Goal: Information Seeking & Learning: Check status

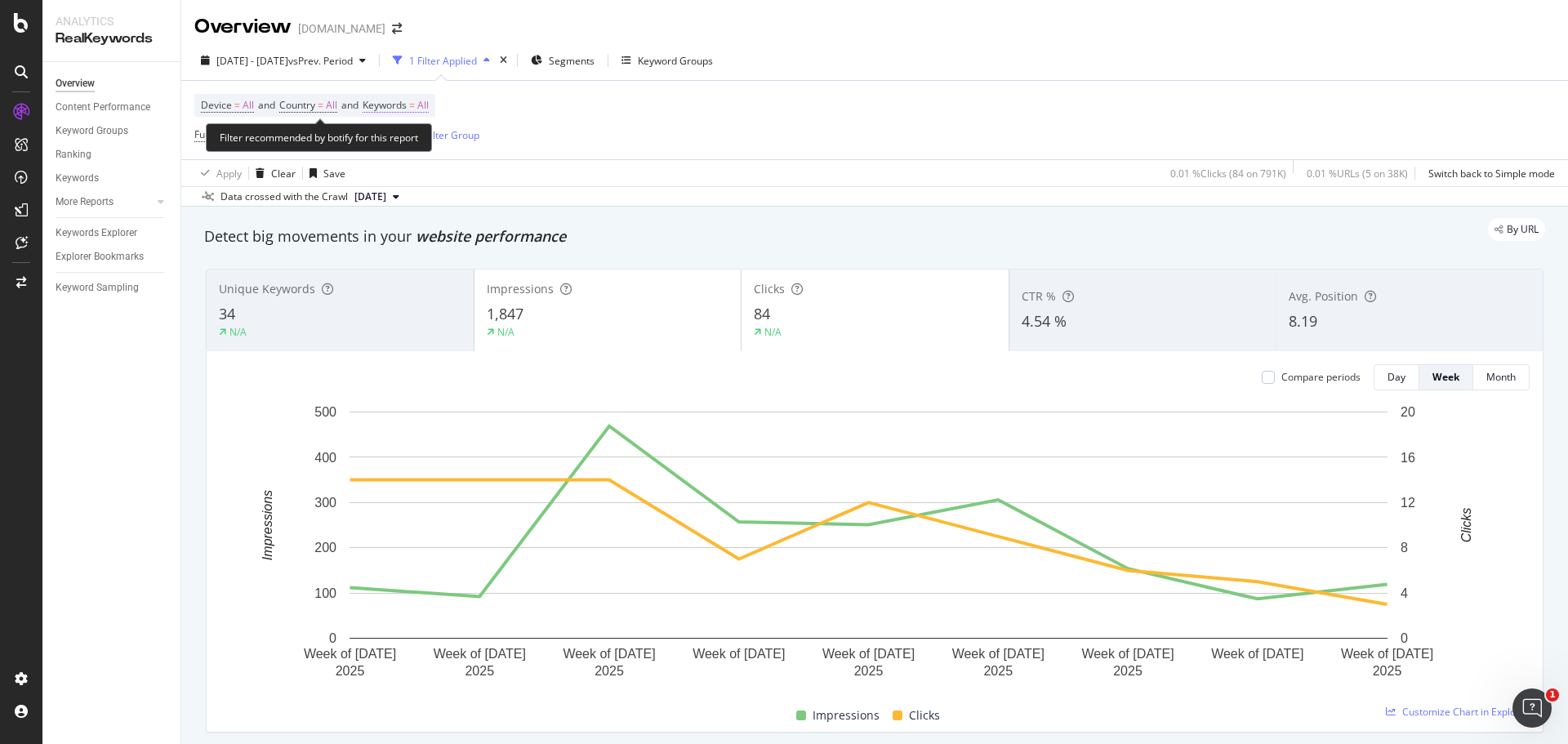
click at [414, 98] on span "=" at bounding box center [412, 105] width 6 height 14
click at [408, 132] on div "All" at bounding box center [405, 144] width 37 height 25
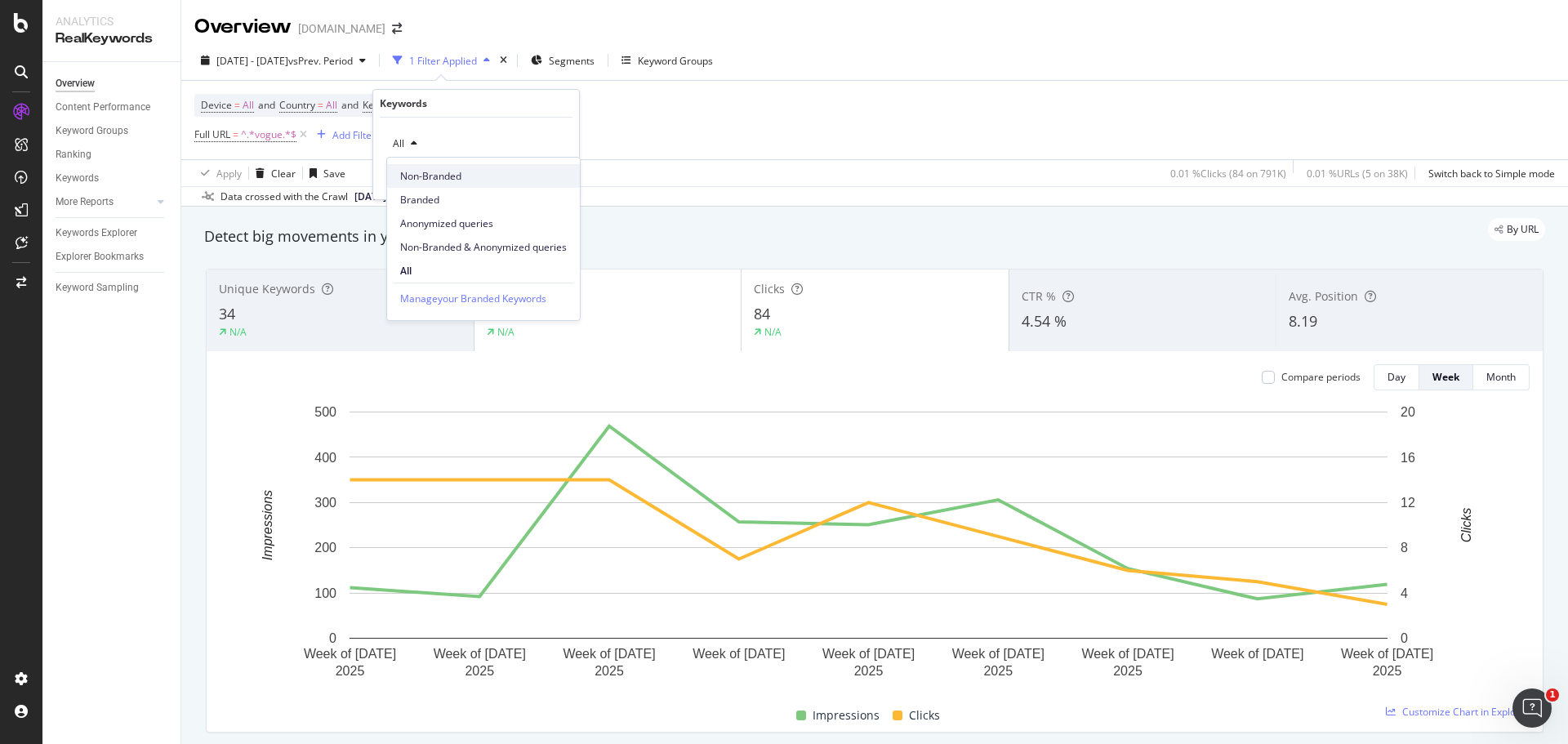
click at [464, 180] on span "Non-Branded" at bounding box center [482, 176] width 166 height 15
click at [547, 174] on div "Apply" at bounding box center [553, 178] width 26 height 14
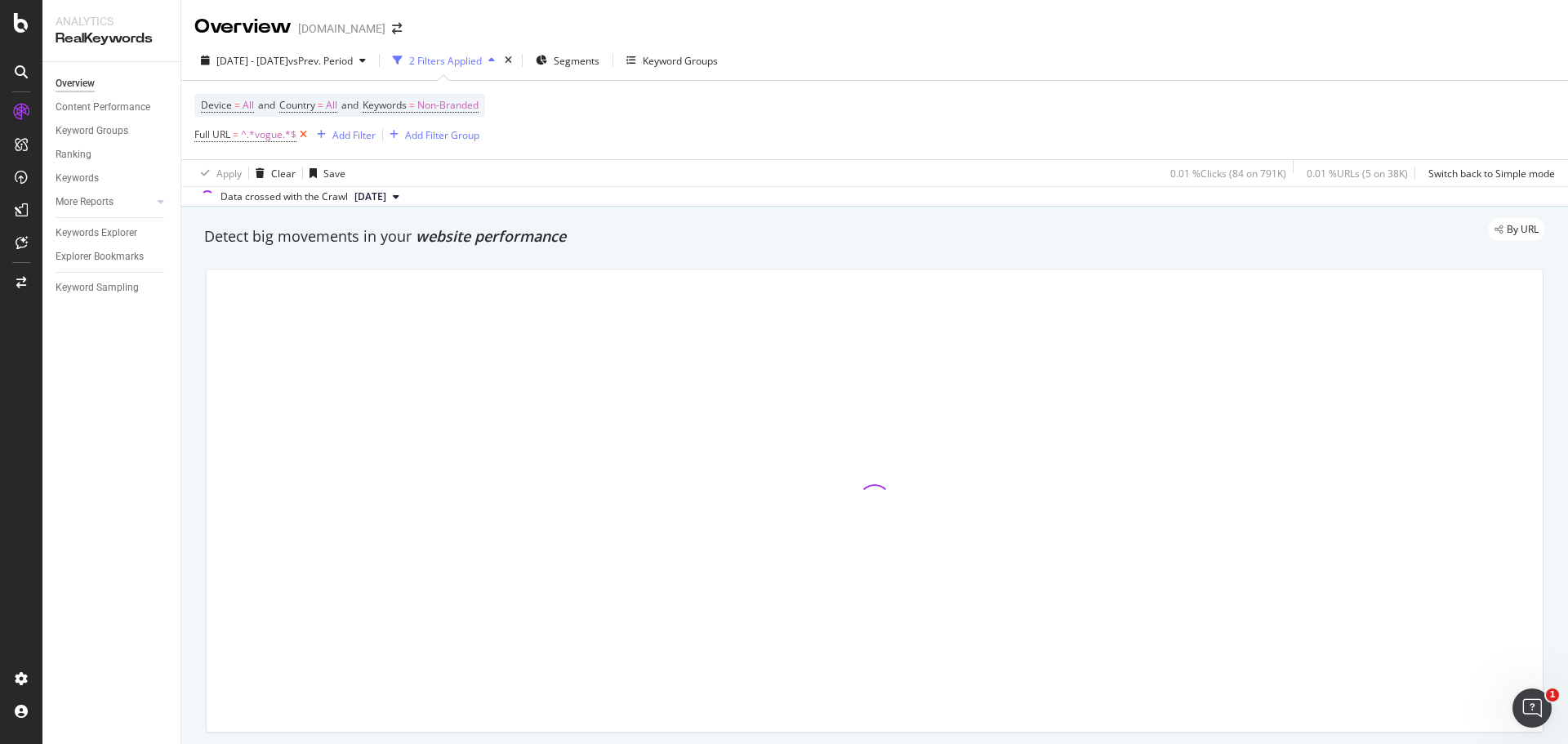
click at [301, 133] on icon at bounding box center [303, 135] width 14 height 17
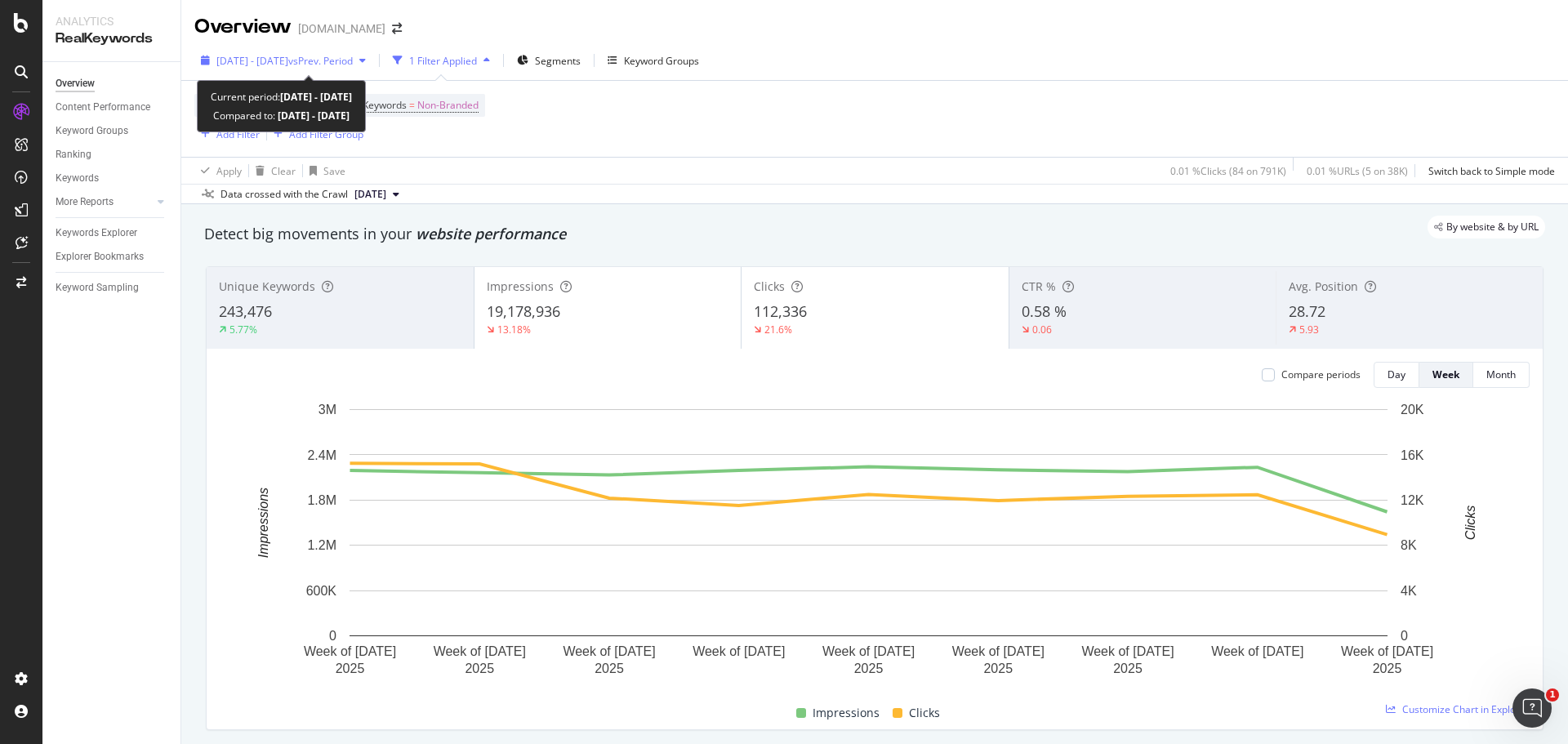
click at [288, 60] on span "[DATE] - [DATE]" at bounding box center [252, 61] width 72 height 14
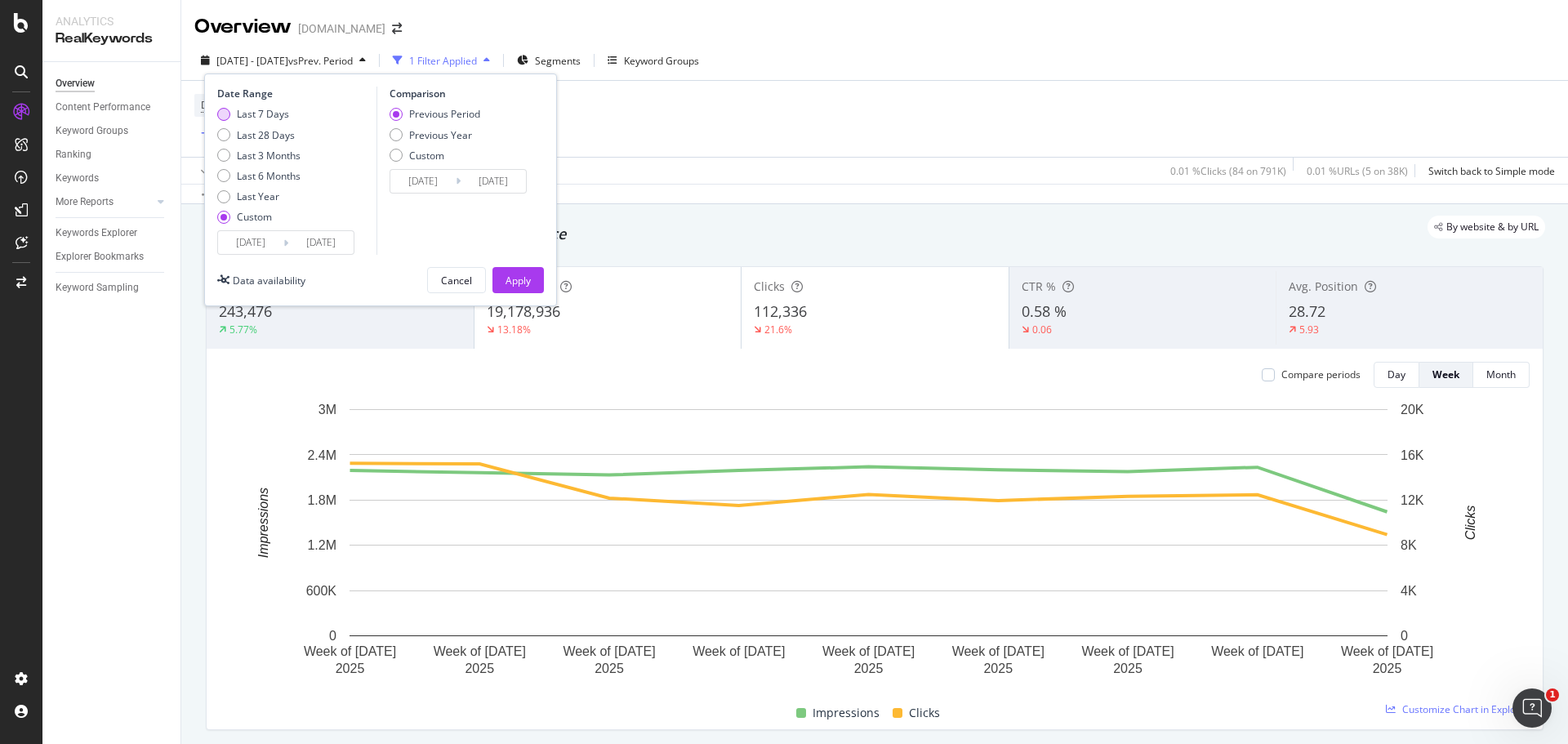
click at [226, 108] on div "Last 7 Days" at bounding box center [223, 114] width 13 height 13
type input "[DATE]"
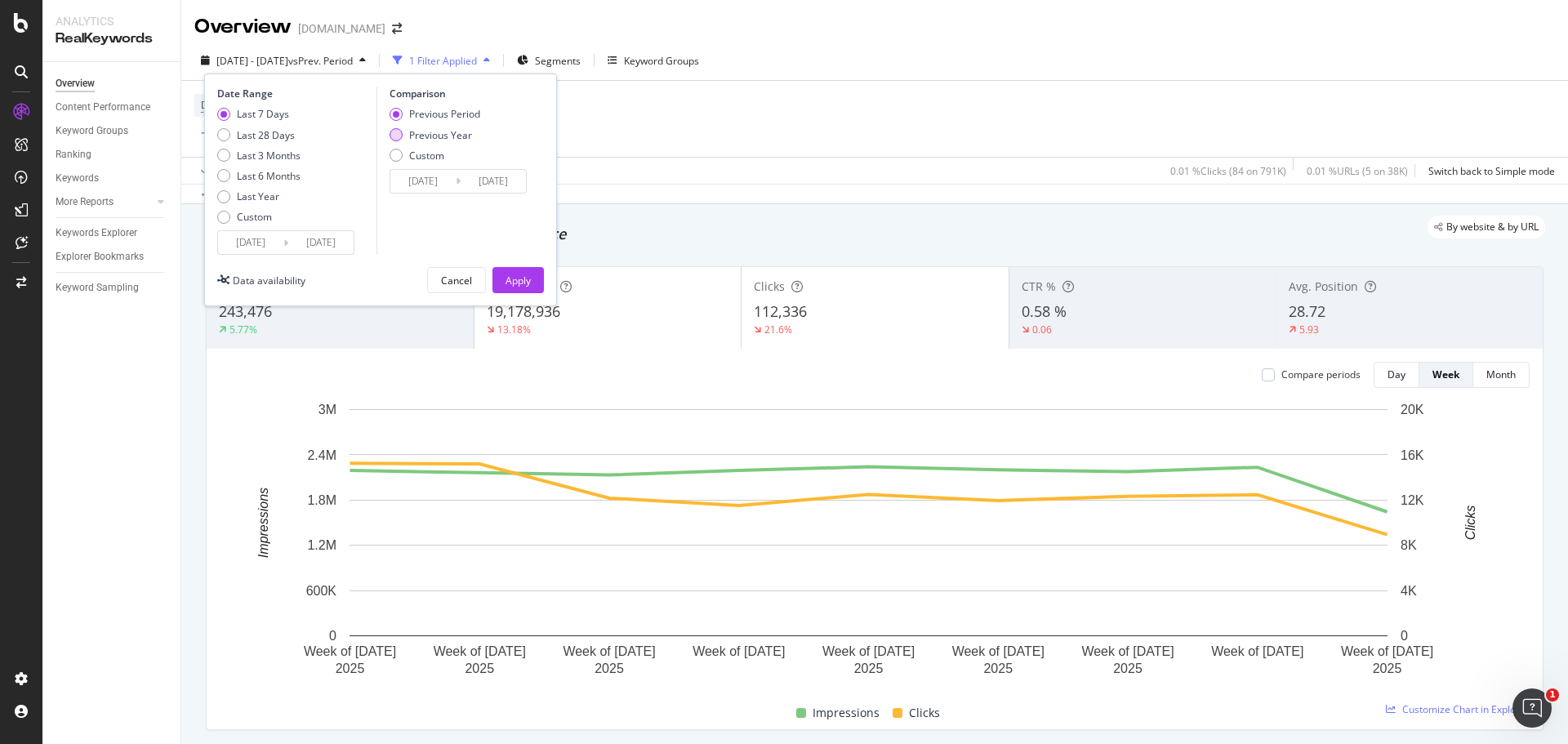
click at [404, 135] on div "Previous Year" at bounding box center [435, 135] width 91 height 14
type input "[DATE]"
click at [502, 267] on button "Apply" at bounding box center [518, 279] width 51 height 27
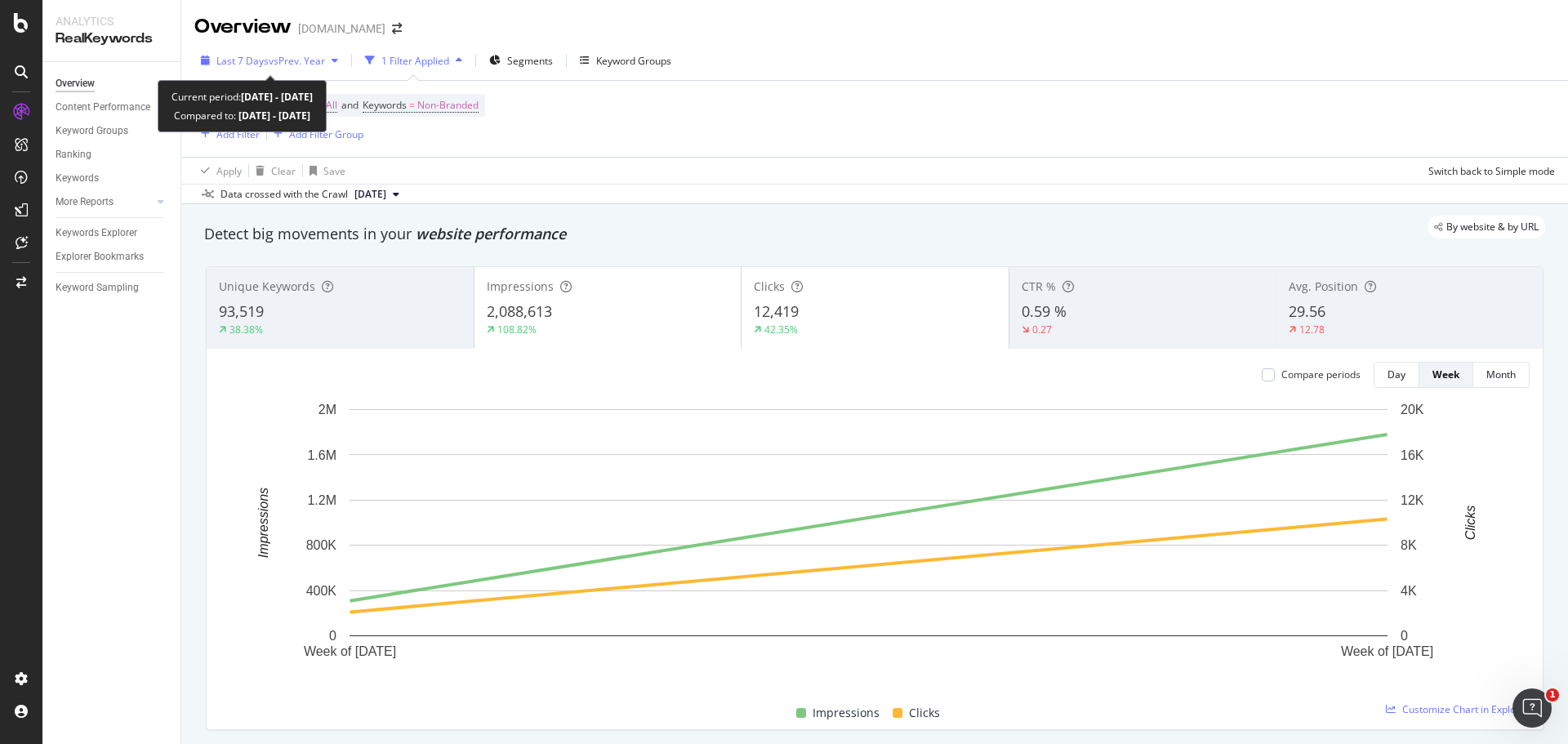
click at [276, 64] on span "vs Prev. Year" at bounding box center [296, 61] width 56 height 14
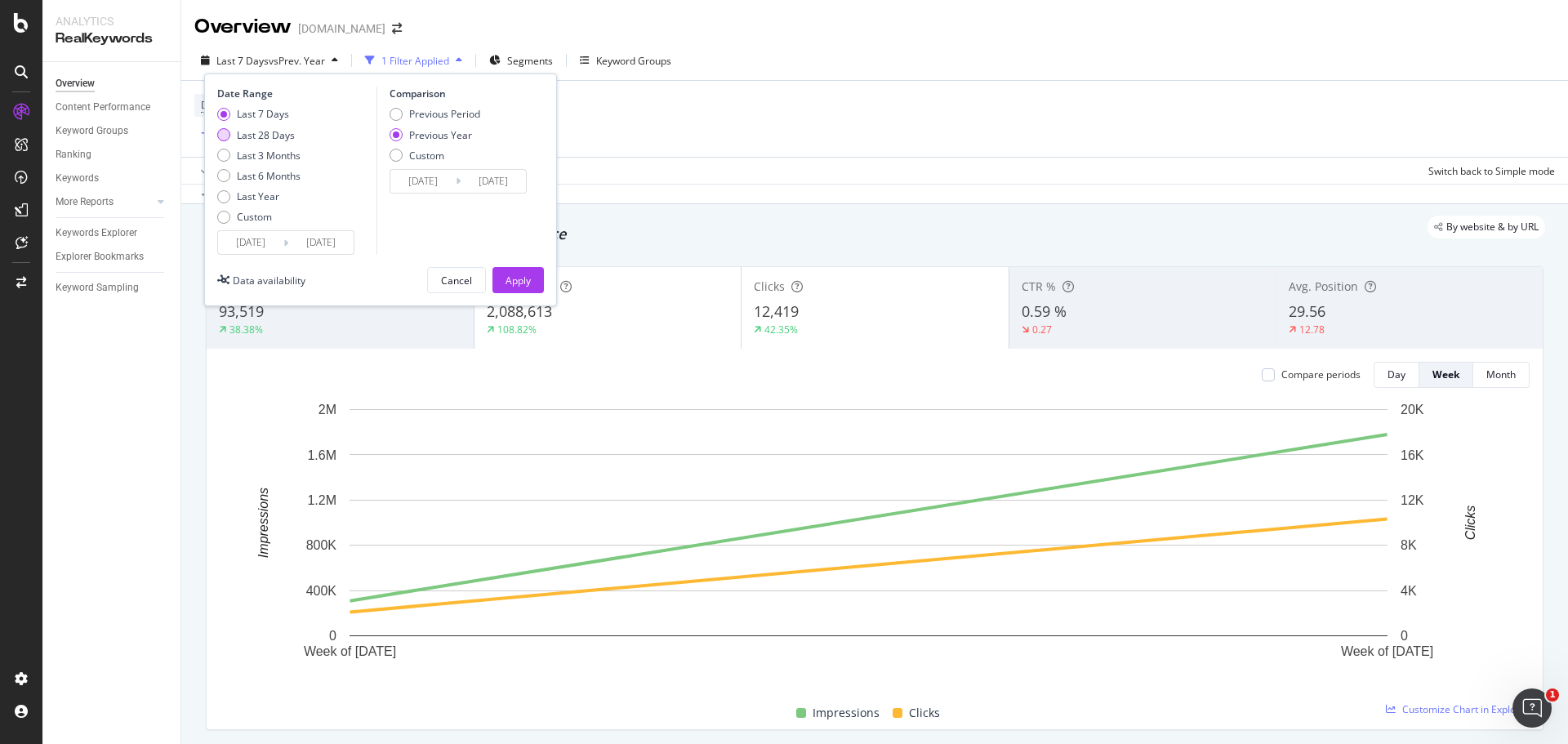
click at [227, 138] on div "Last 28 Days" at bounding box center [223, 134] width 13 height 13
type input "[DATE]"
click at [516, 276] on div "Apply" at bounding box center [518, 280] width 26 height 14
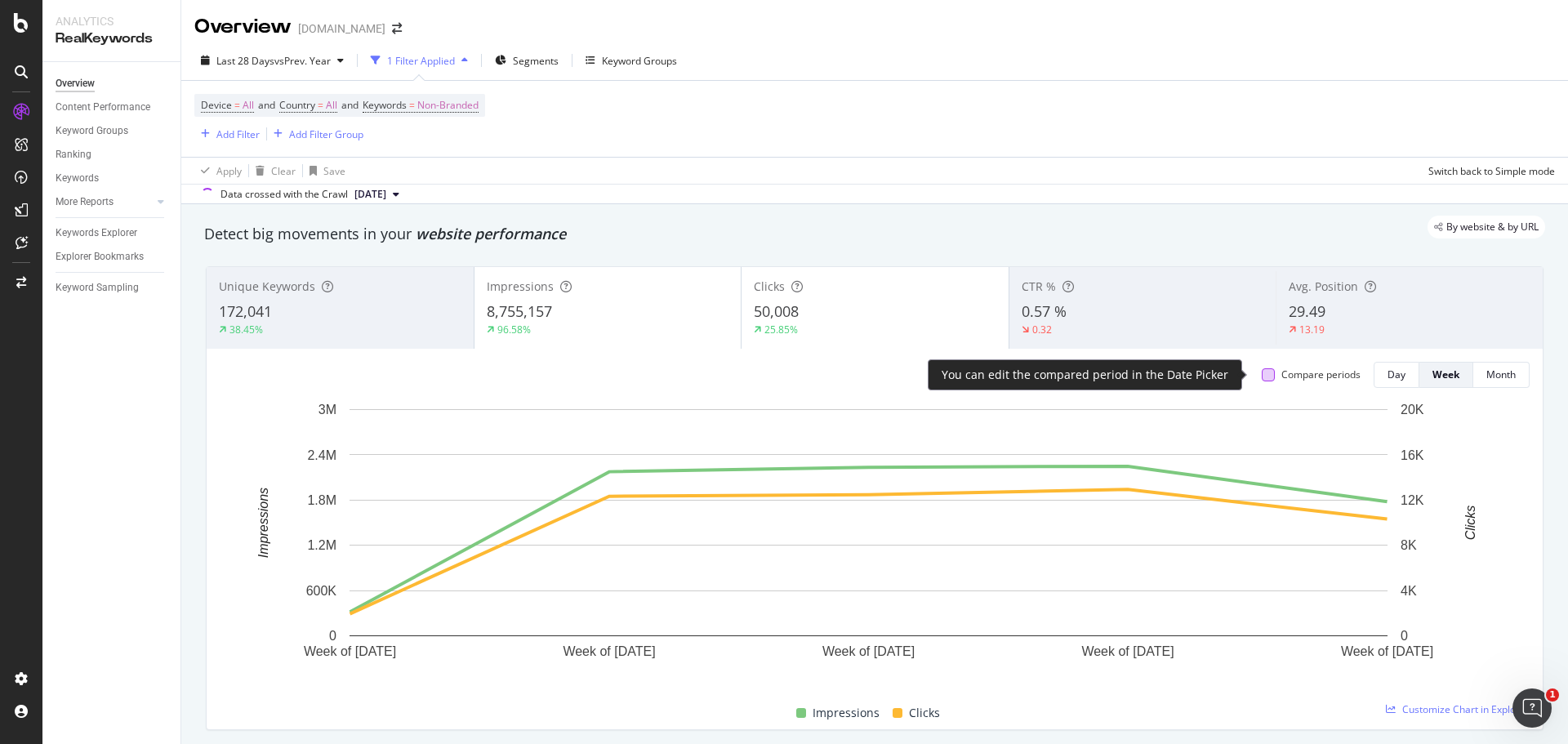
click at [1262, 371] on div at bounding box center [1268, 374] width 13 height 13
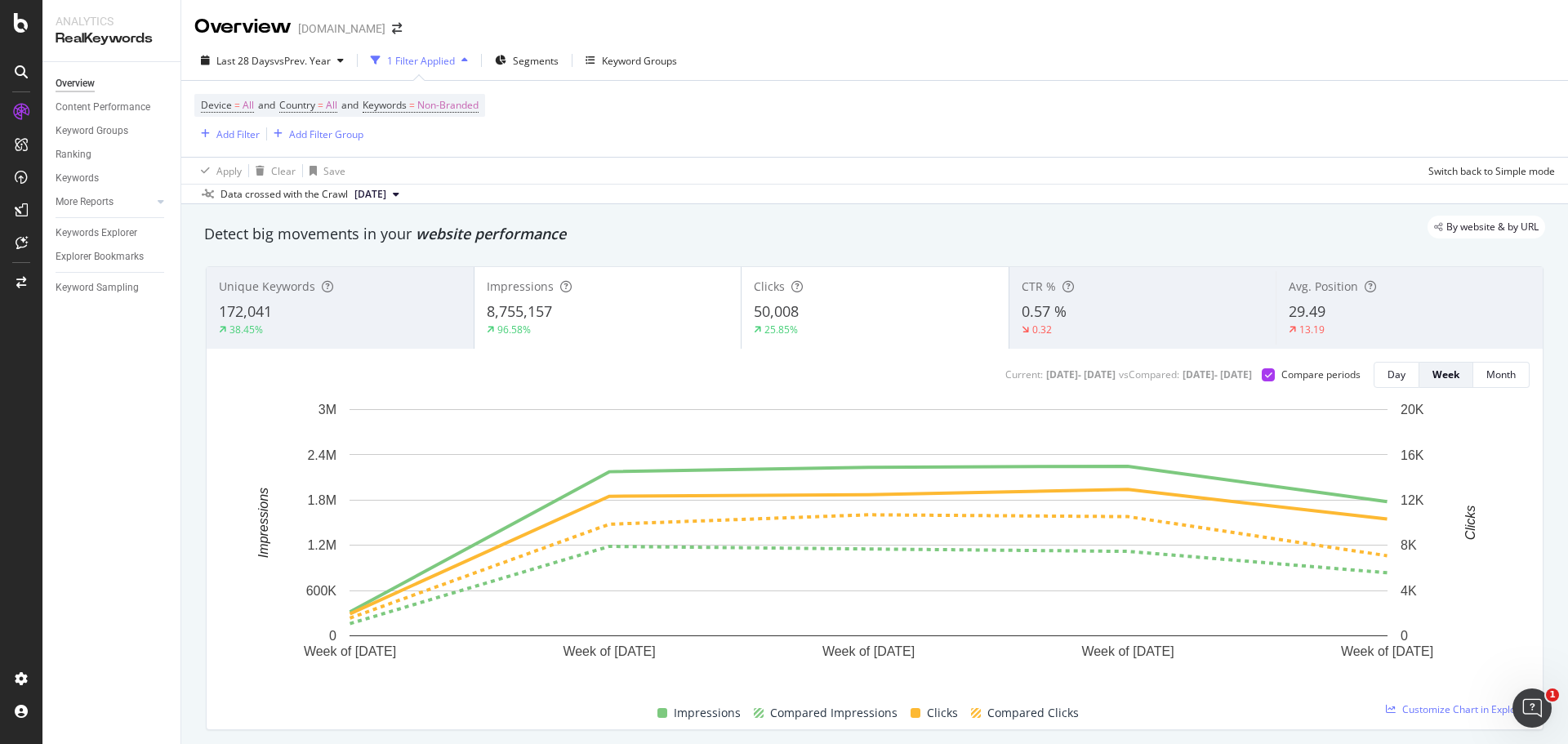
click at [571, 314] on div "8,755,157" at bounding box center [607, 312] width 242 height 22
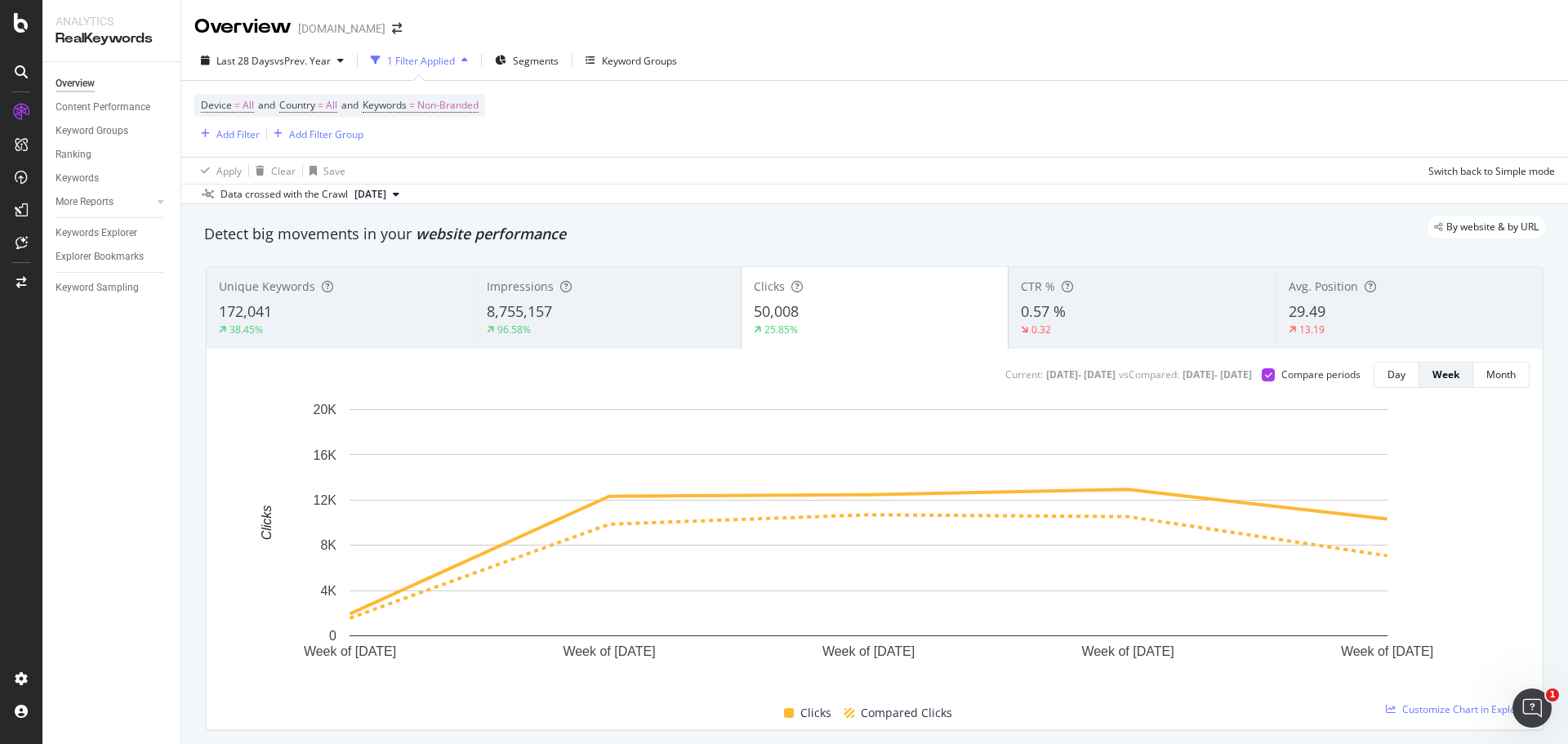
click at [1061, 309] on div "0.57 %" at bounding box center [1142, 312] width 242 height 22
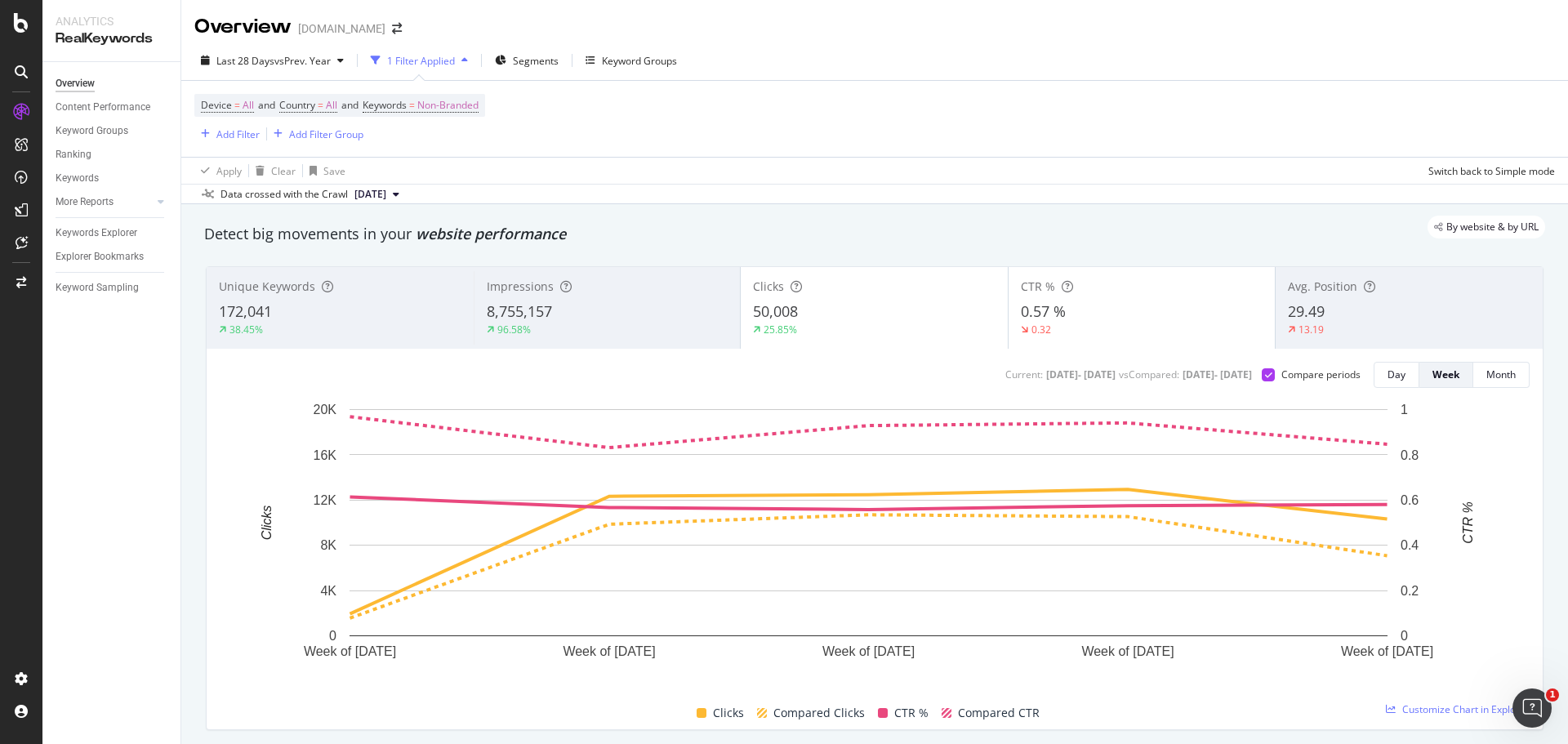
click at [847, 328] on div "25.85%" at bounding box center [874, 330] width 242 height 15
